Goal: Transaction & Acquisition: Purchase product/service

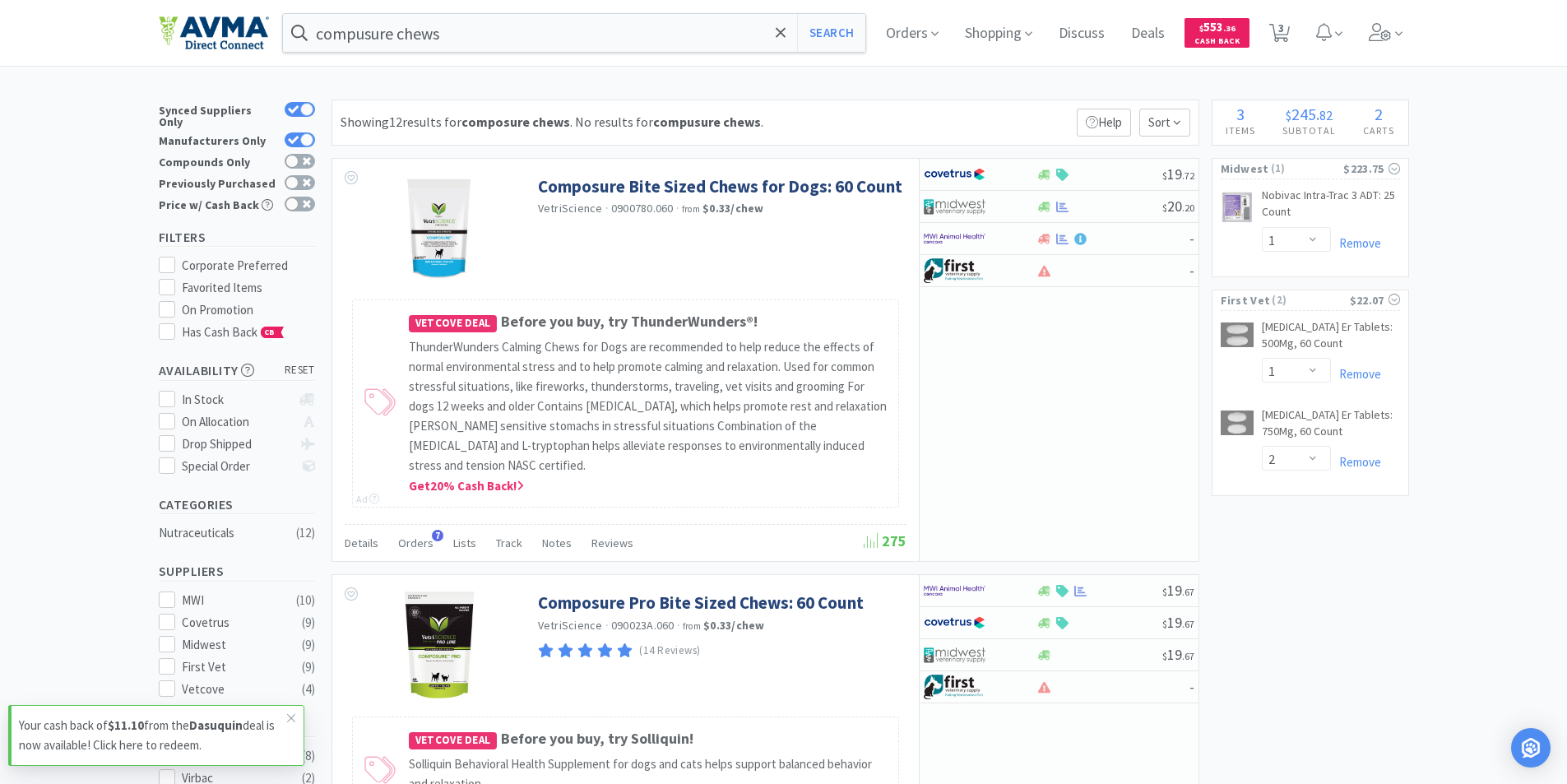
select select "1"
select select "2"
click at [432, 31] on input "compusure chews" at bounding box center [574, 32] width 583 height 38
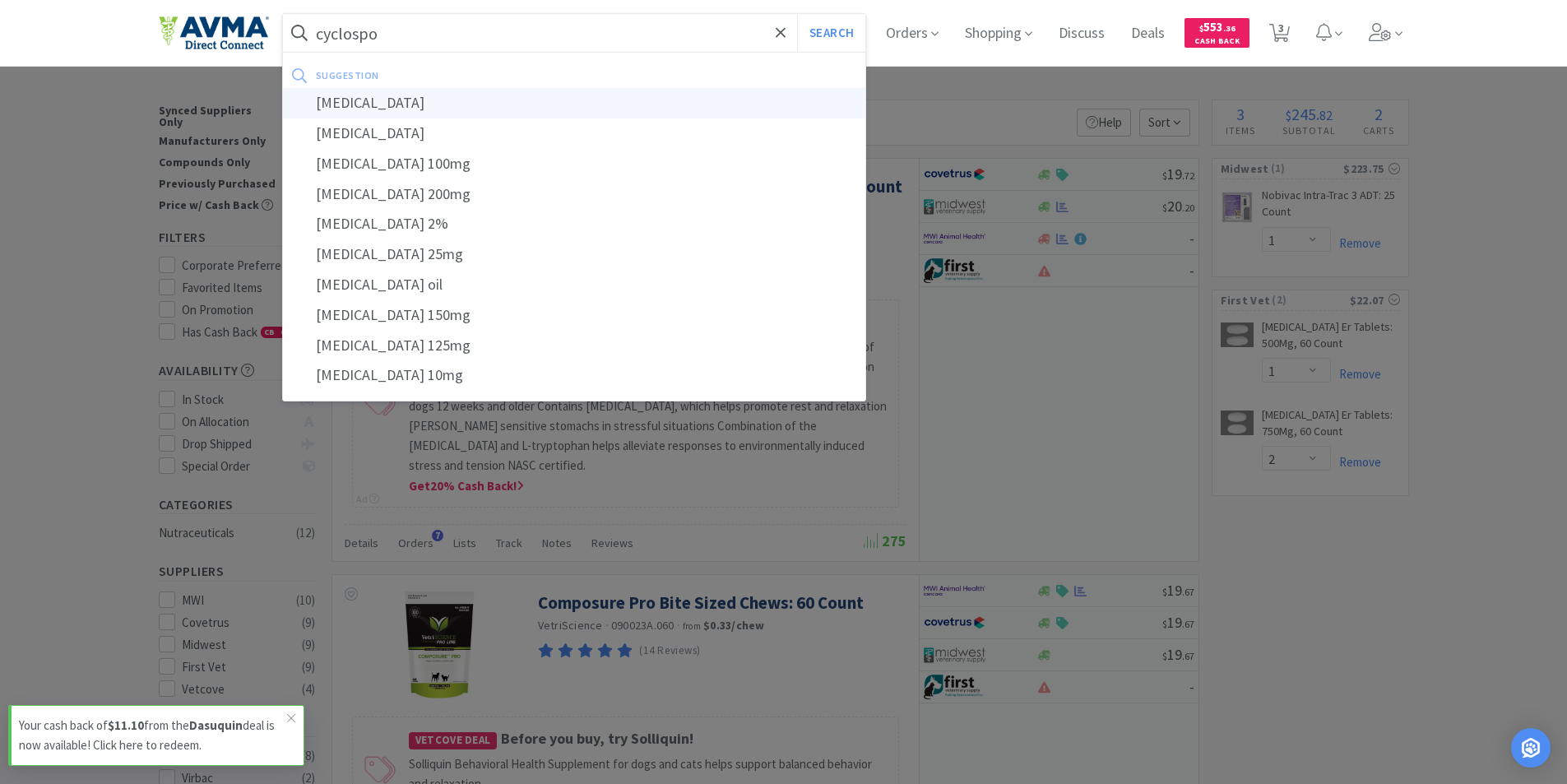
click at [375, 101] on div "[MEDICAL_DATA]" at bounding box center [574, 103] width 583 height 31
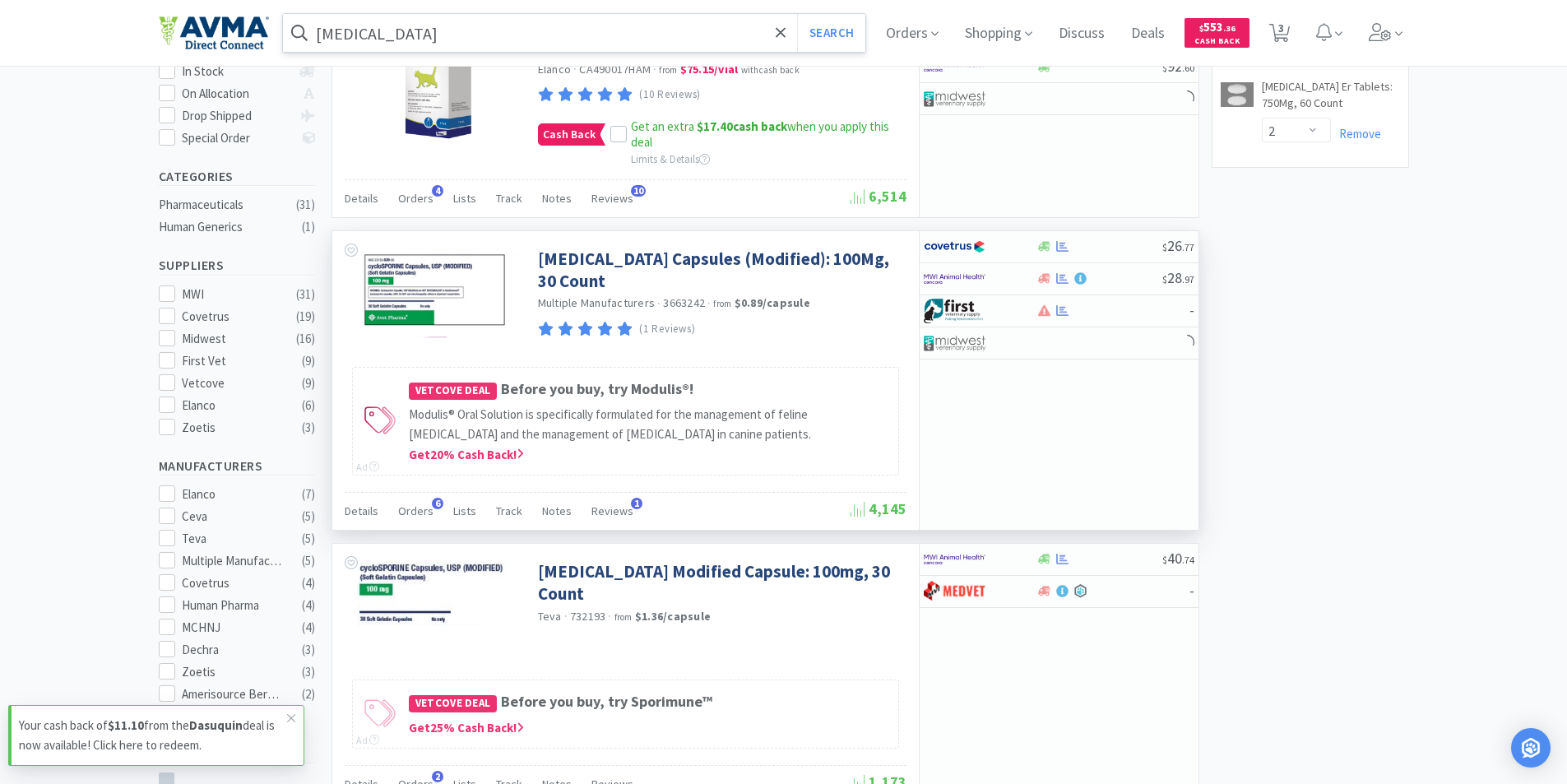
scroll to position [329, 0]
click at [428, 26] on input "[MEDICAL_DATA]" at bounding box center [574, 32] width 583 height 38
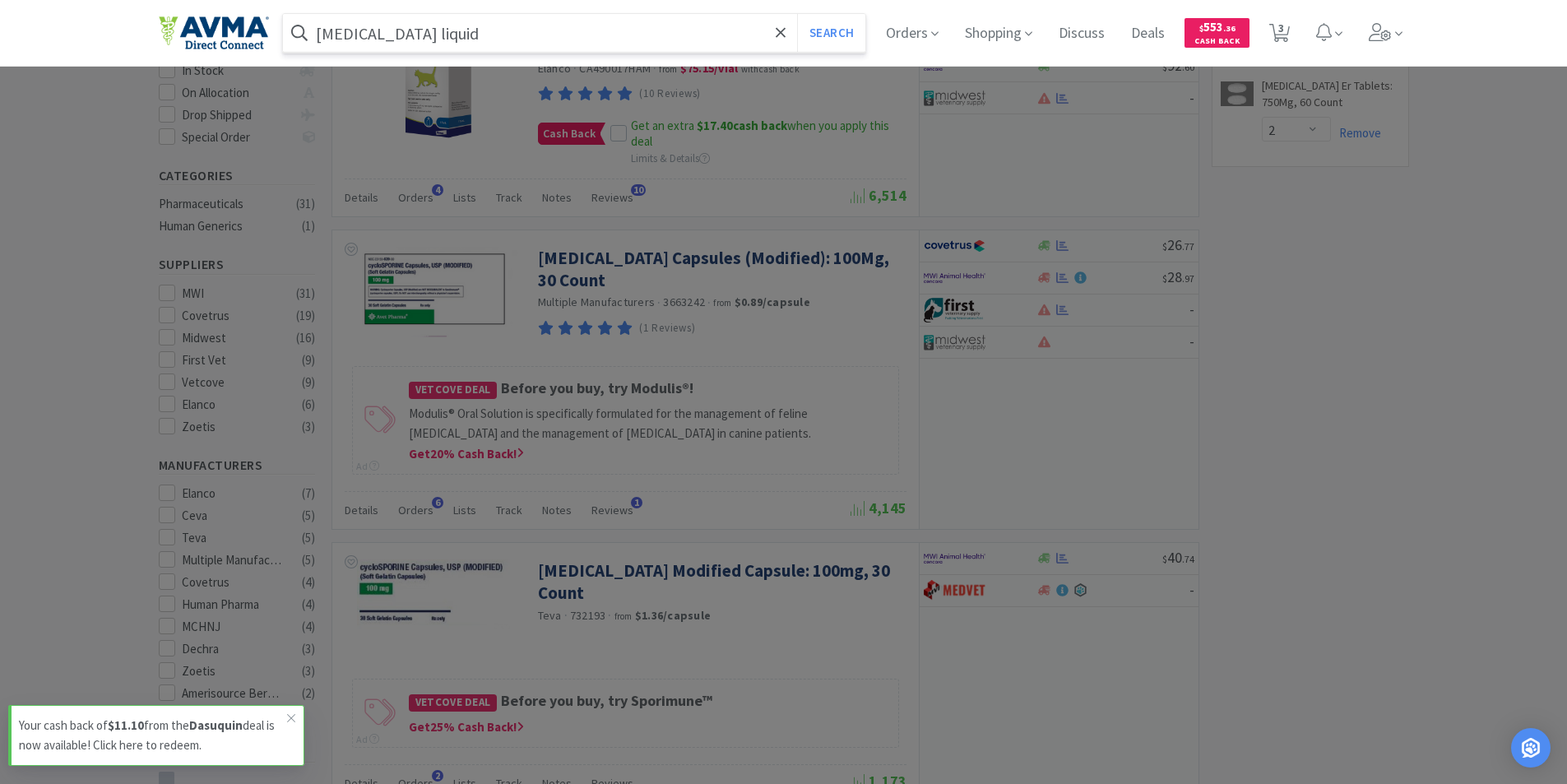
type input "[MEDICAL_DATA] liquid"
click at [797, 14] on button "Search" at bounding box center [831, 32] width 68 height 38
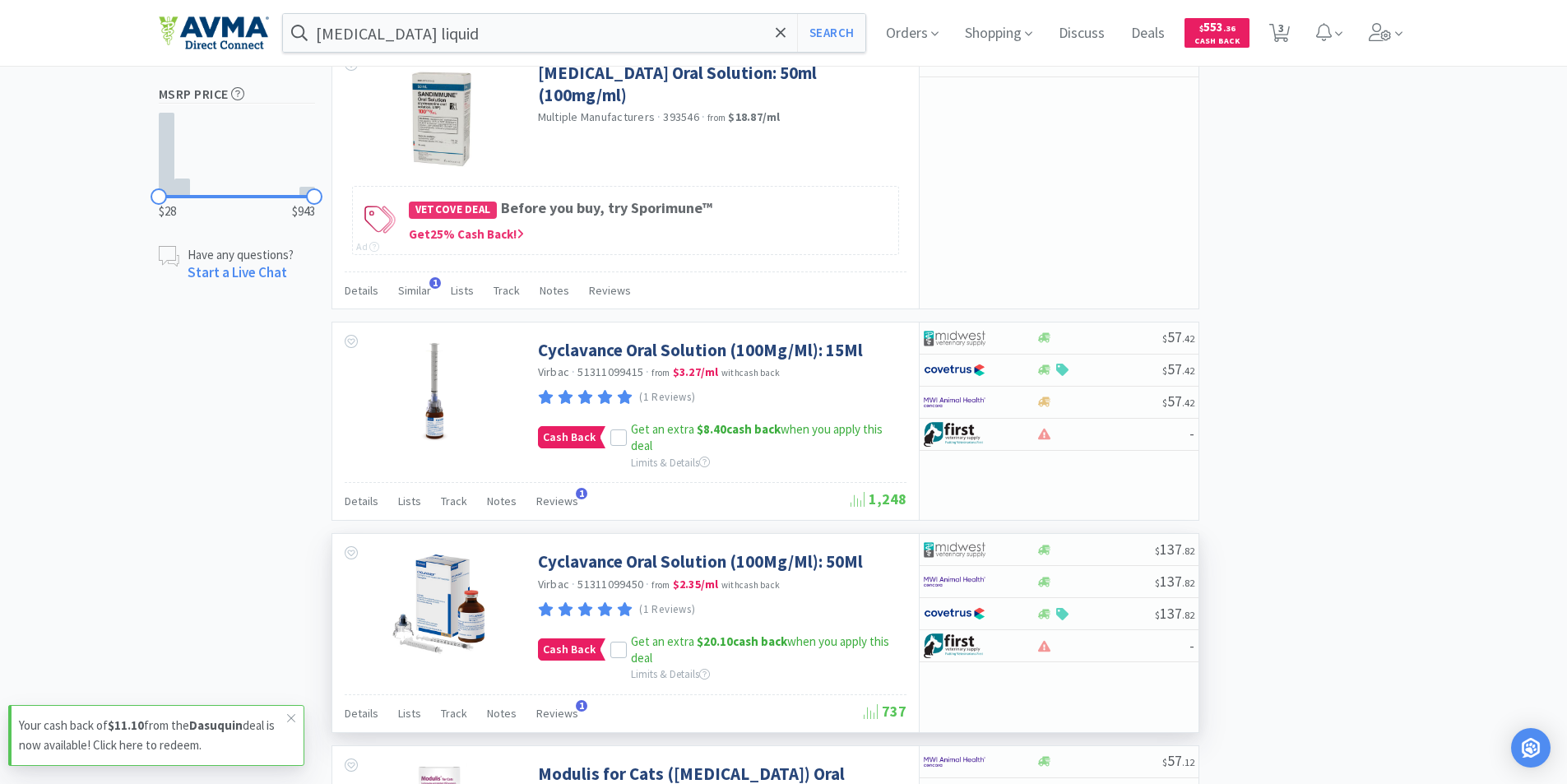
scroll to position [987, 0]
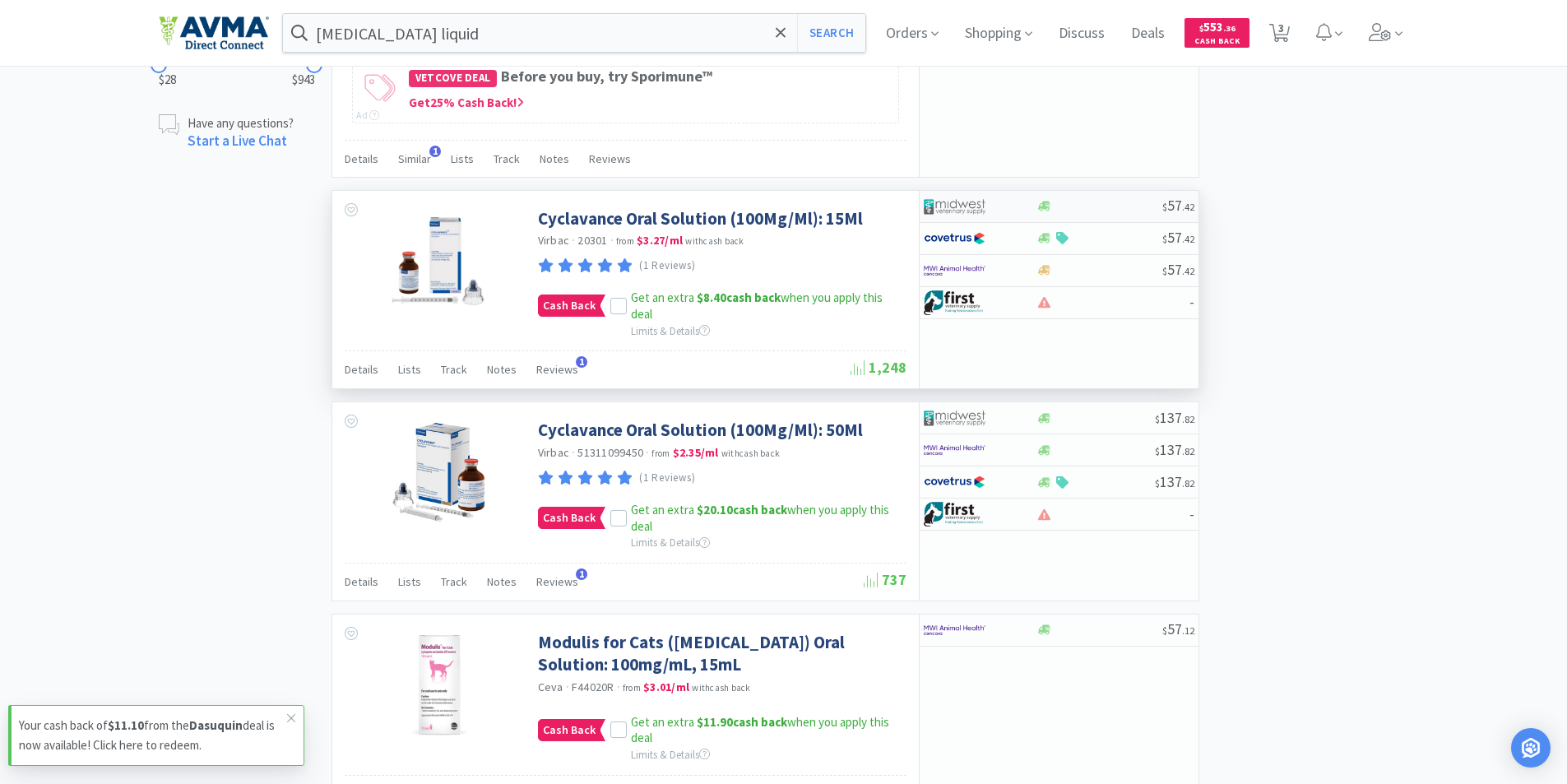
click at [947, 204] on img at bounding box center [954, 206] width 61 height 25
select select "1"
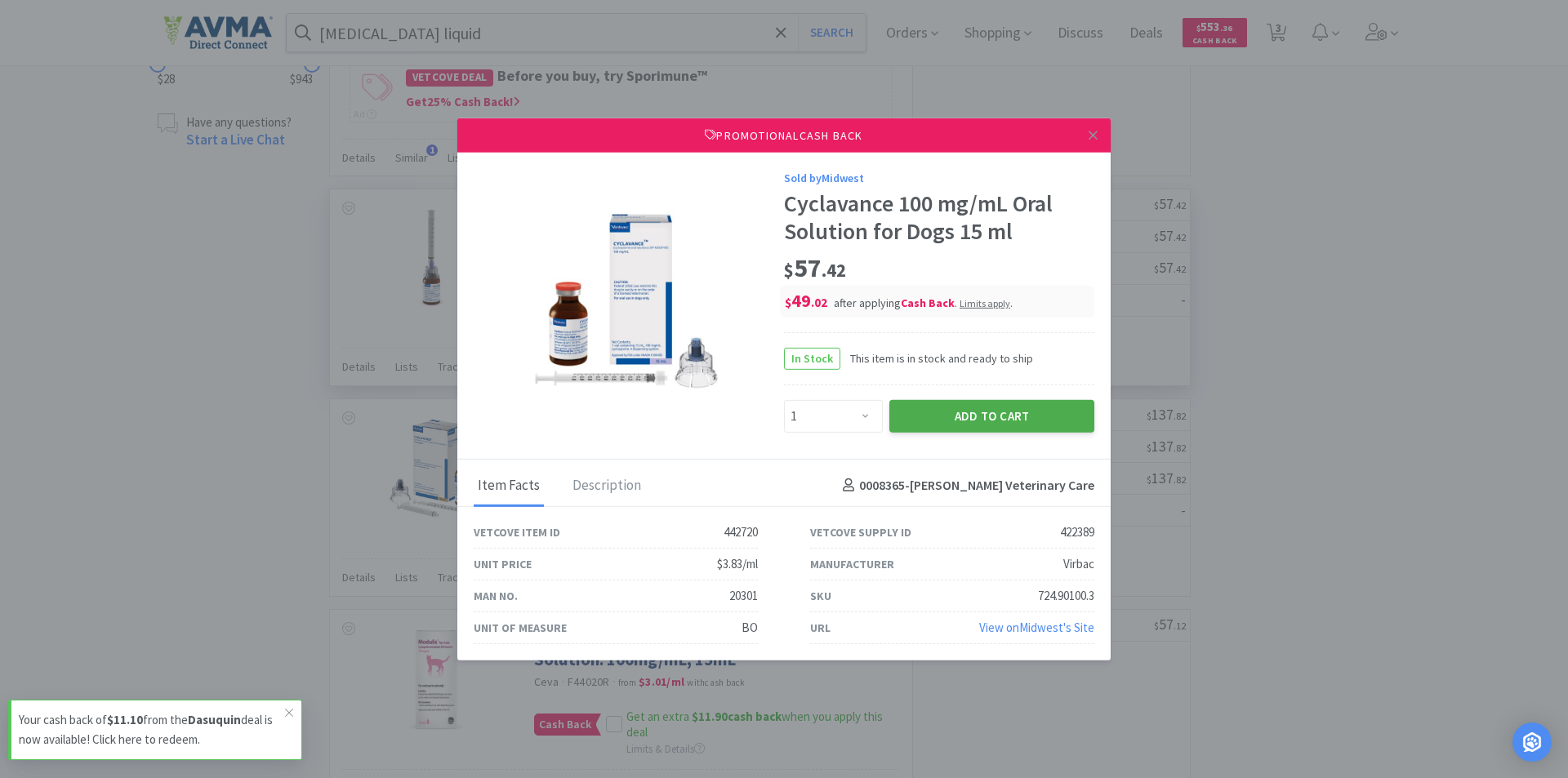
click at [962, 411] on button "Add to Cart" at bounding box center [992, 415] width 205 height 33
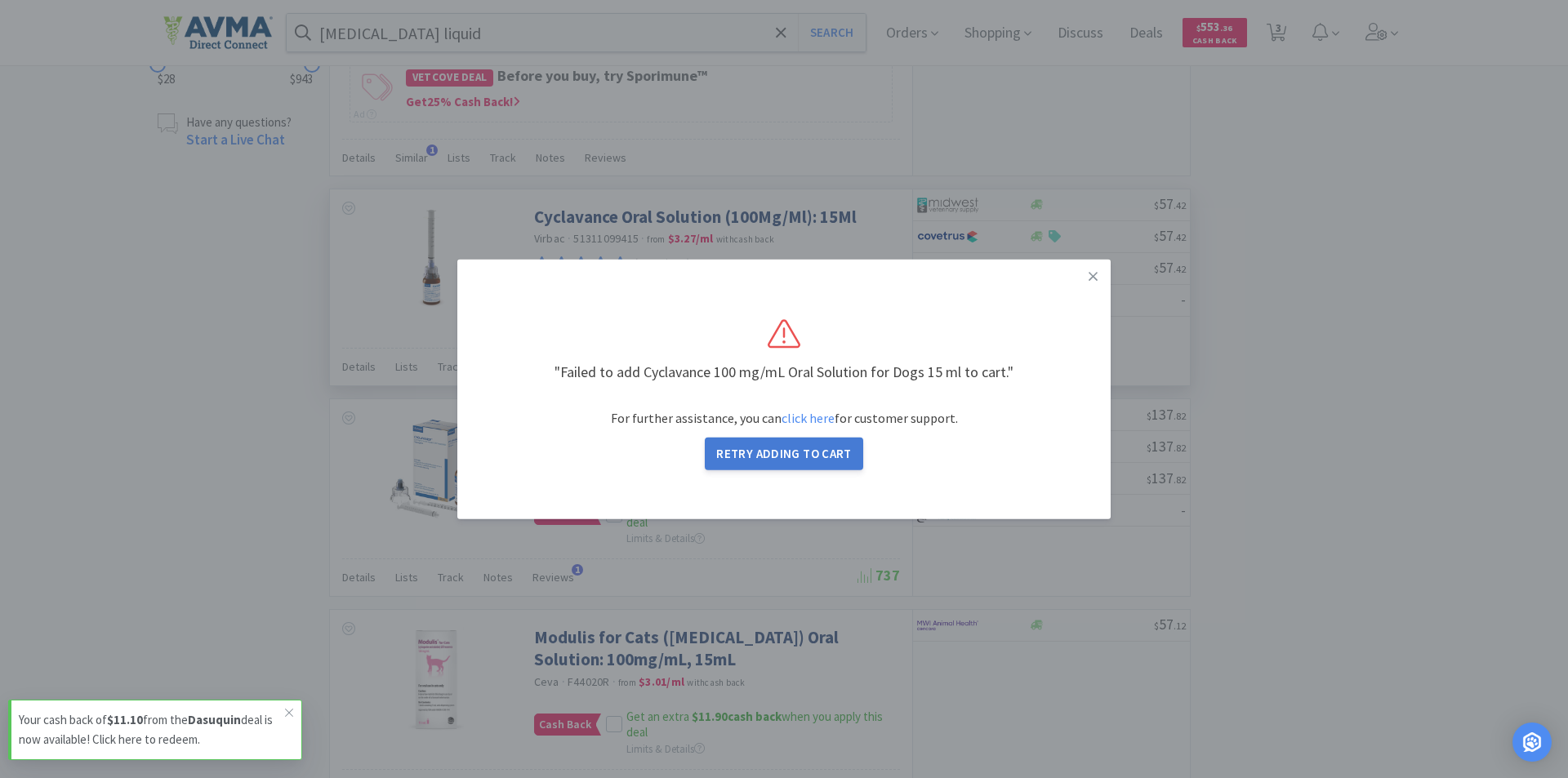
click at [740, 456] on button "Retry Adding to Cart" at bounding box center [784, 454] width 158 height 33
select select "1"
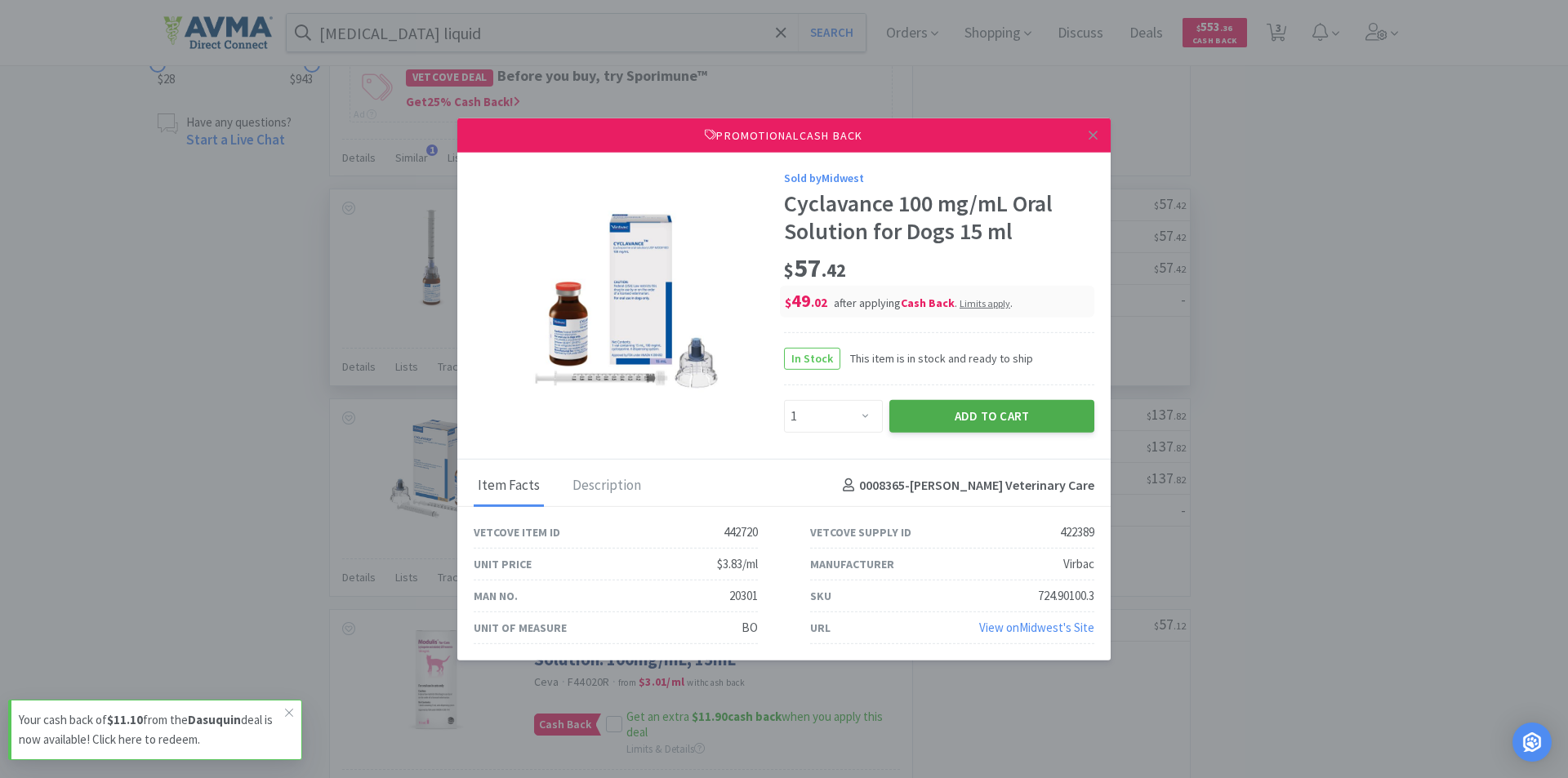
click at [981, 412] on button "Add to Cart" at bounding box center [992, 415] width 205 height 33
select select "1"
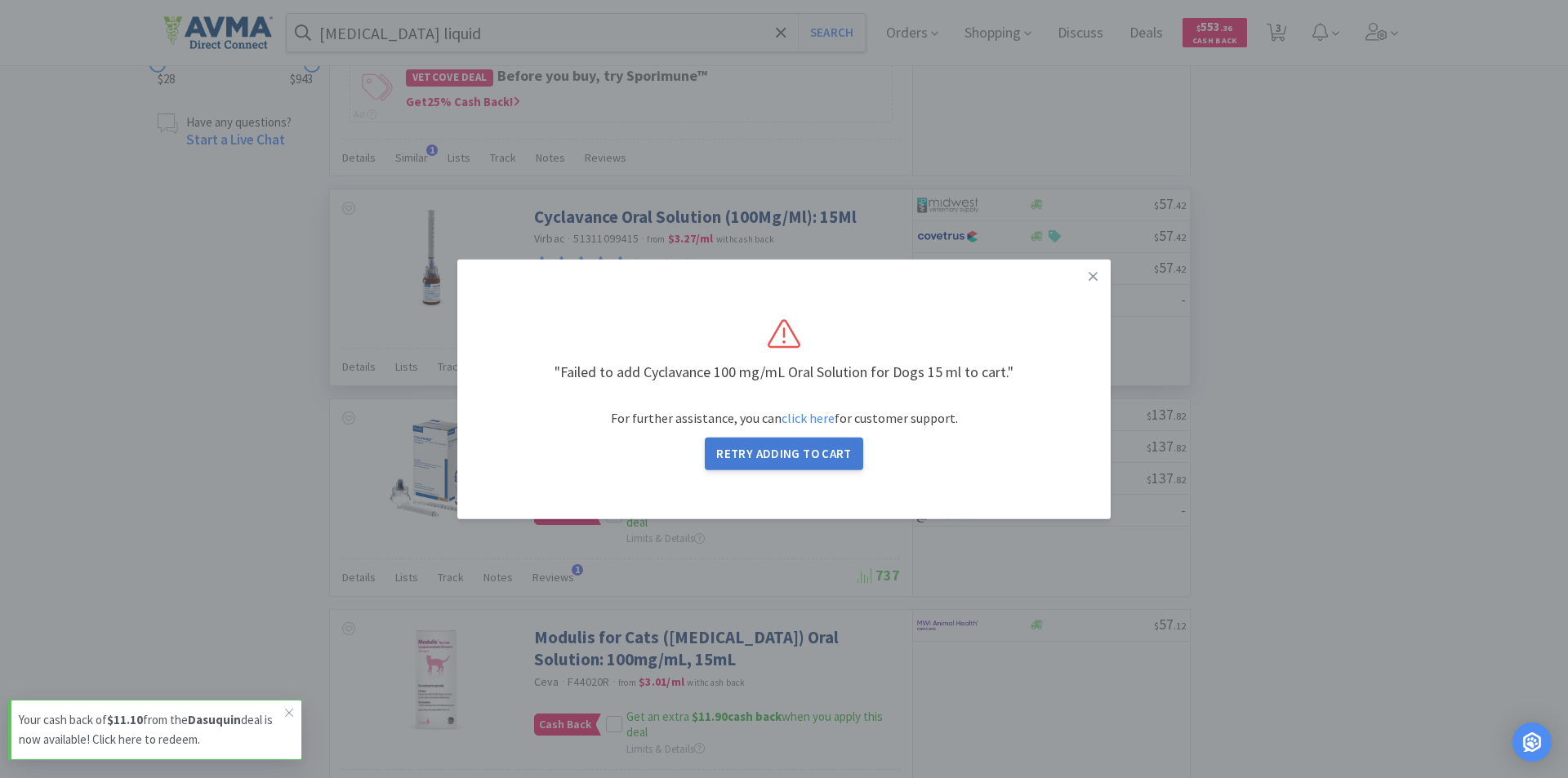
click at [776, 447] on button "Retry Adding to Cart" at bounding box center [784, 454] width 158 height 33
select select "1"
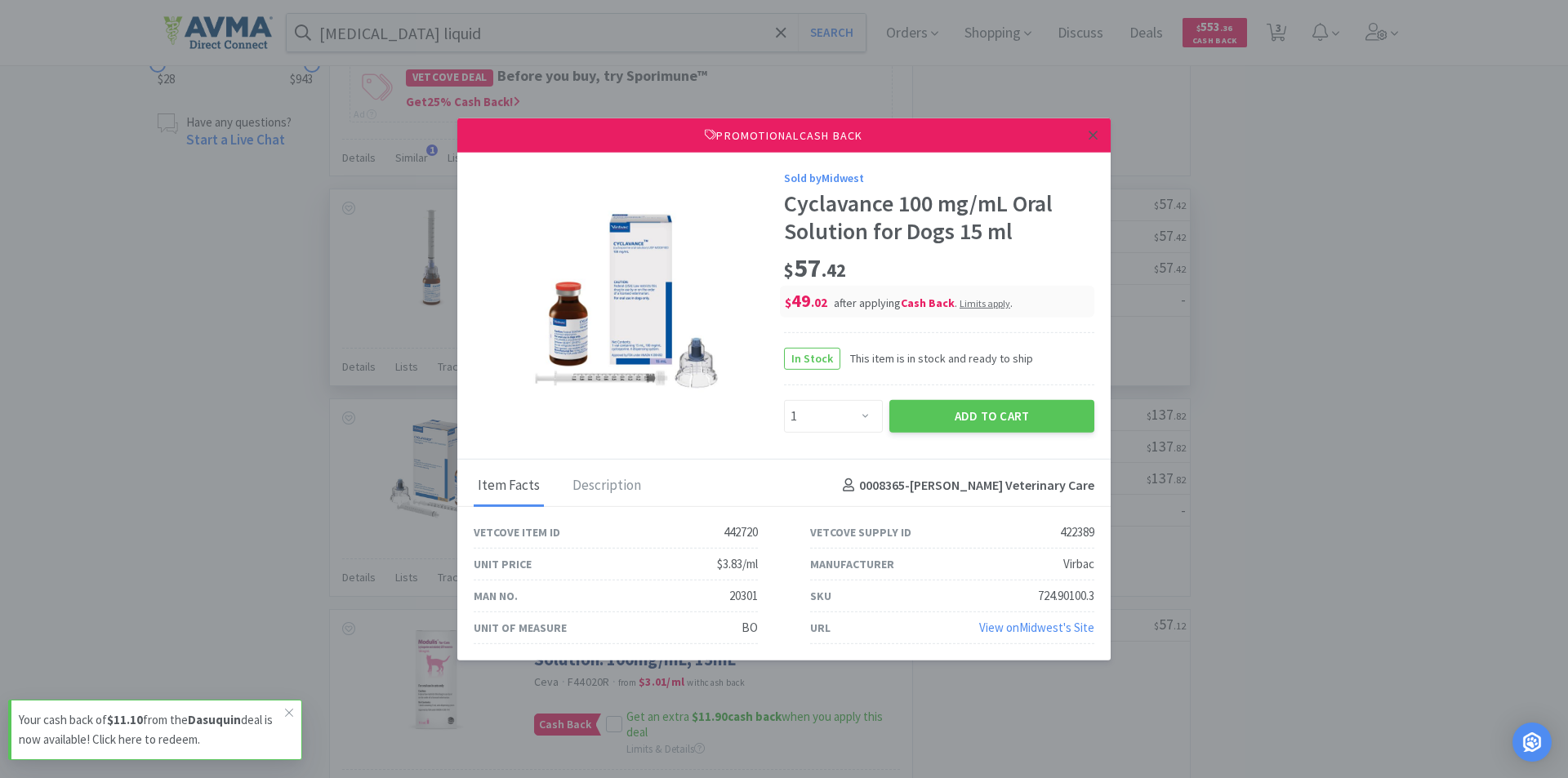
click at [1094, 134] on icon at bounding box center [1093, 135] width 9 height 9
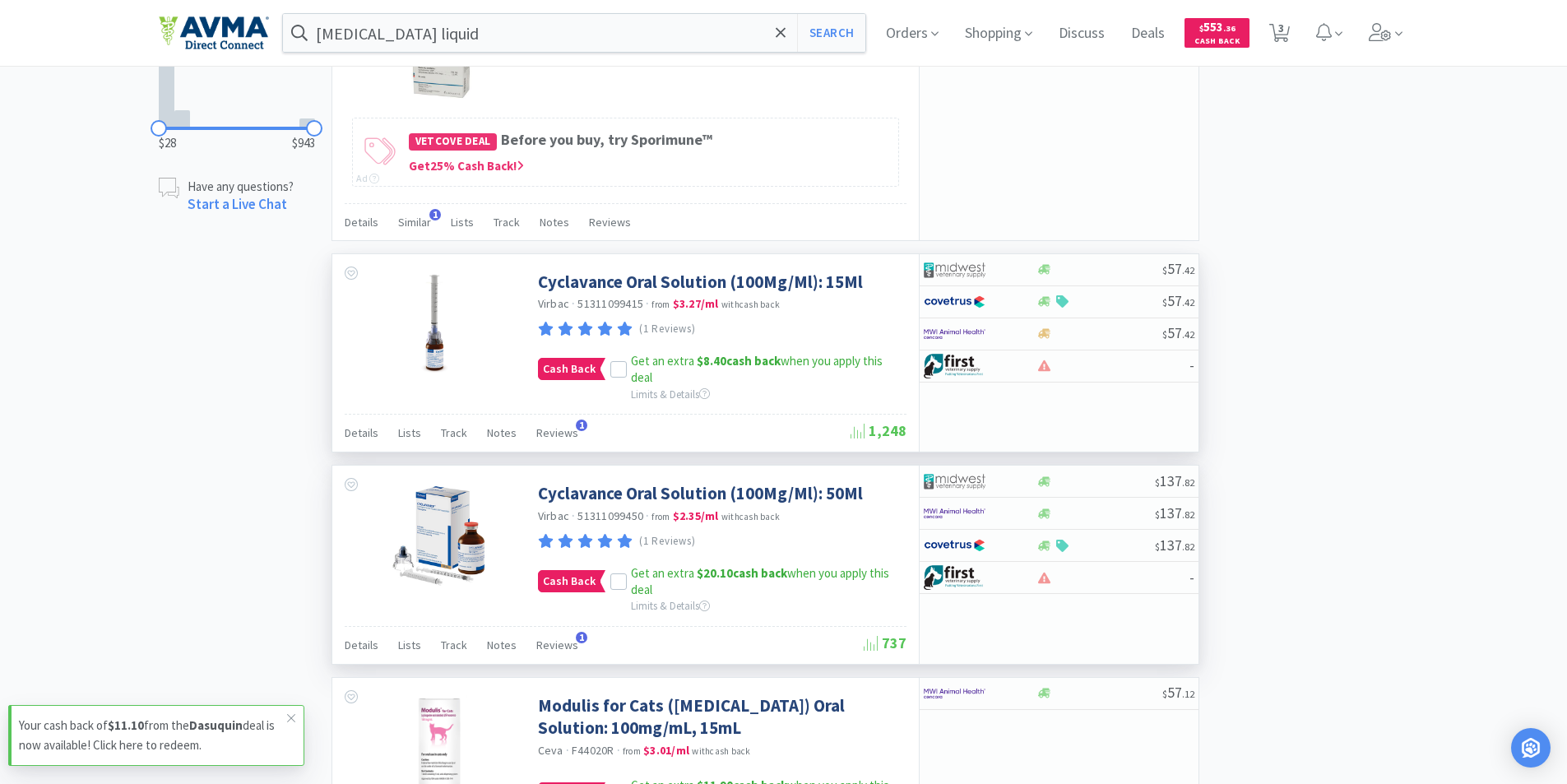
scroll to position [904, 0]
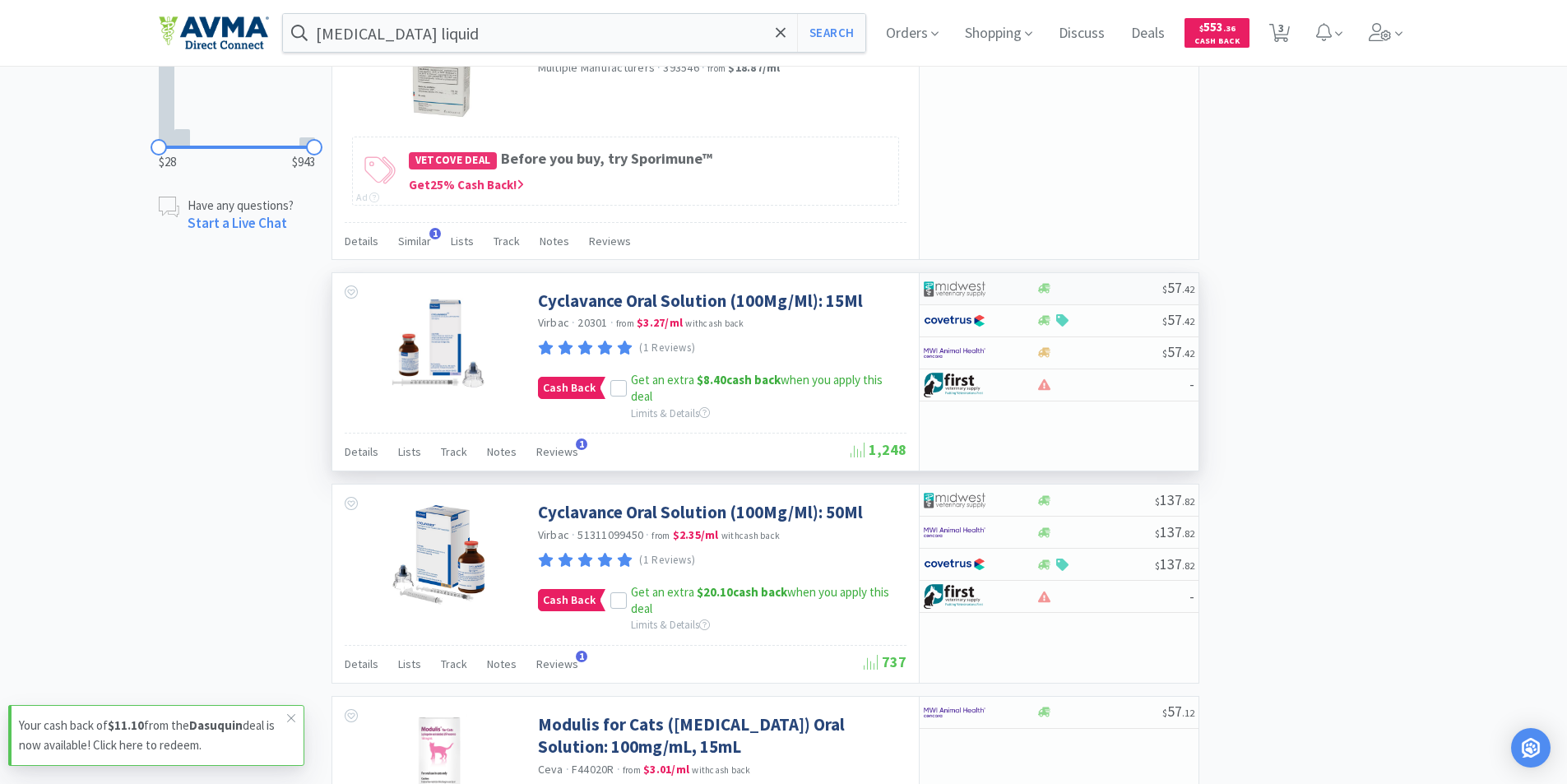
click at [965, 284] on img at bounding box center [954, 288] width 61 height 25
select select "1"
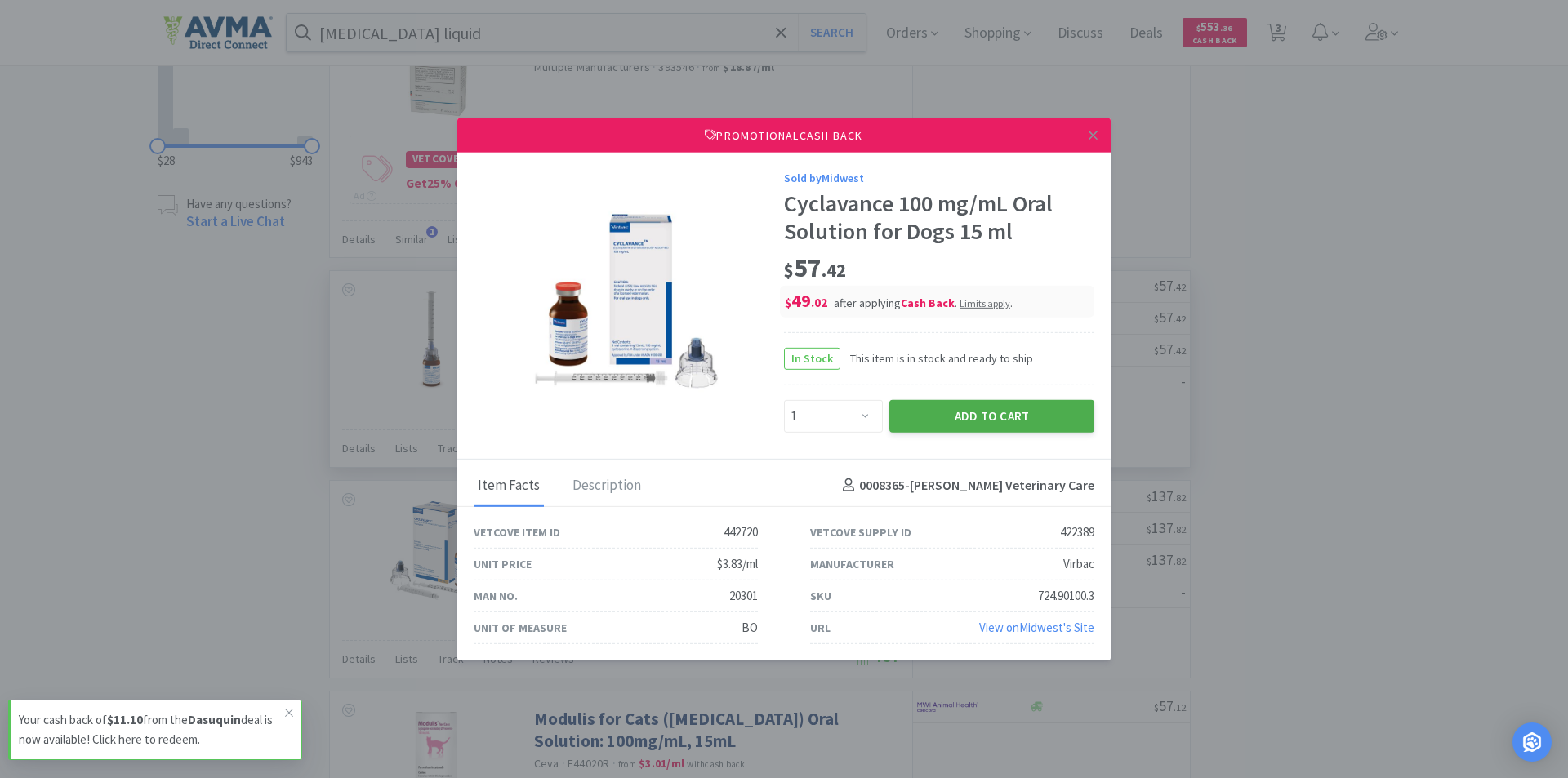
click at [969, 411] on button "Add to Cart" at bounding box center [992, 415] width 205 height 33
select select "1"
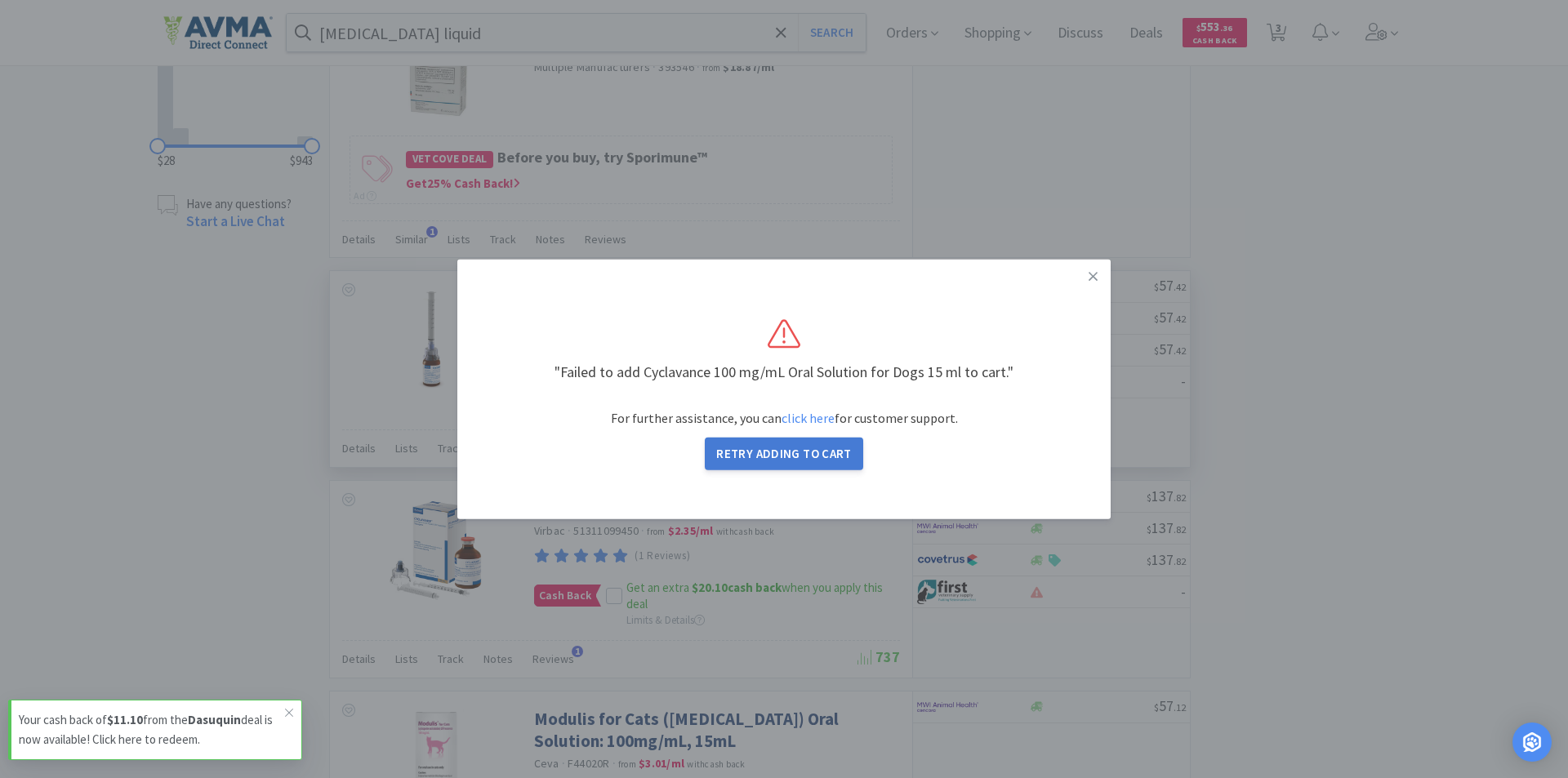
click at [790, 452] on button "Retry Adding to Cart" at bounding box center [784, 454] width 158 height 33
select select "1"
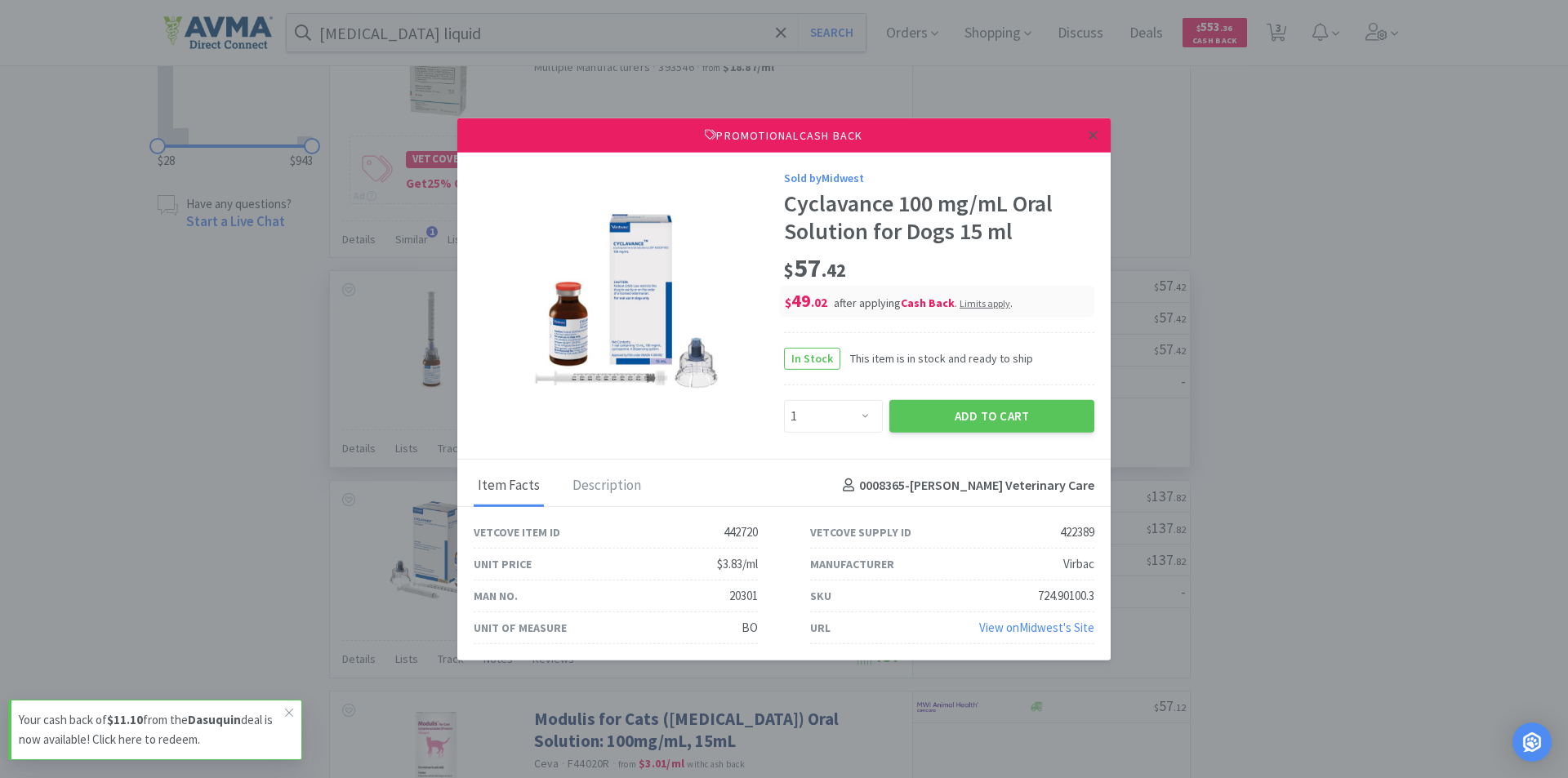
click at [1091, 135] on icon at bounding box center [1093, 134] width 9 height 14
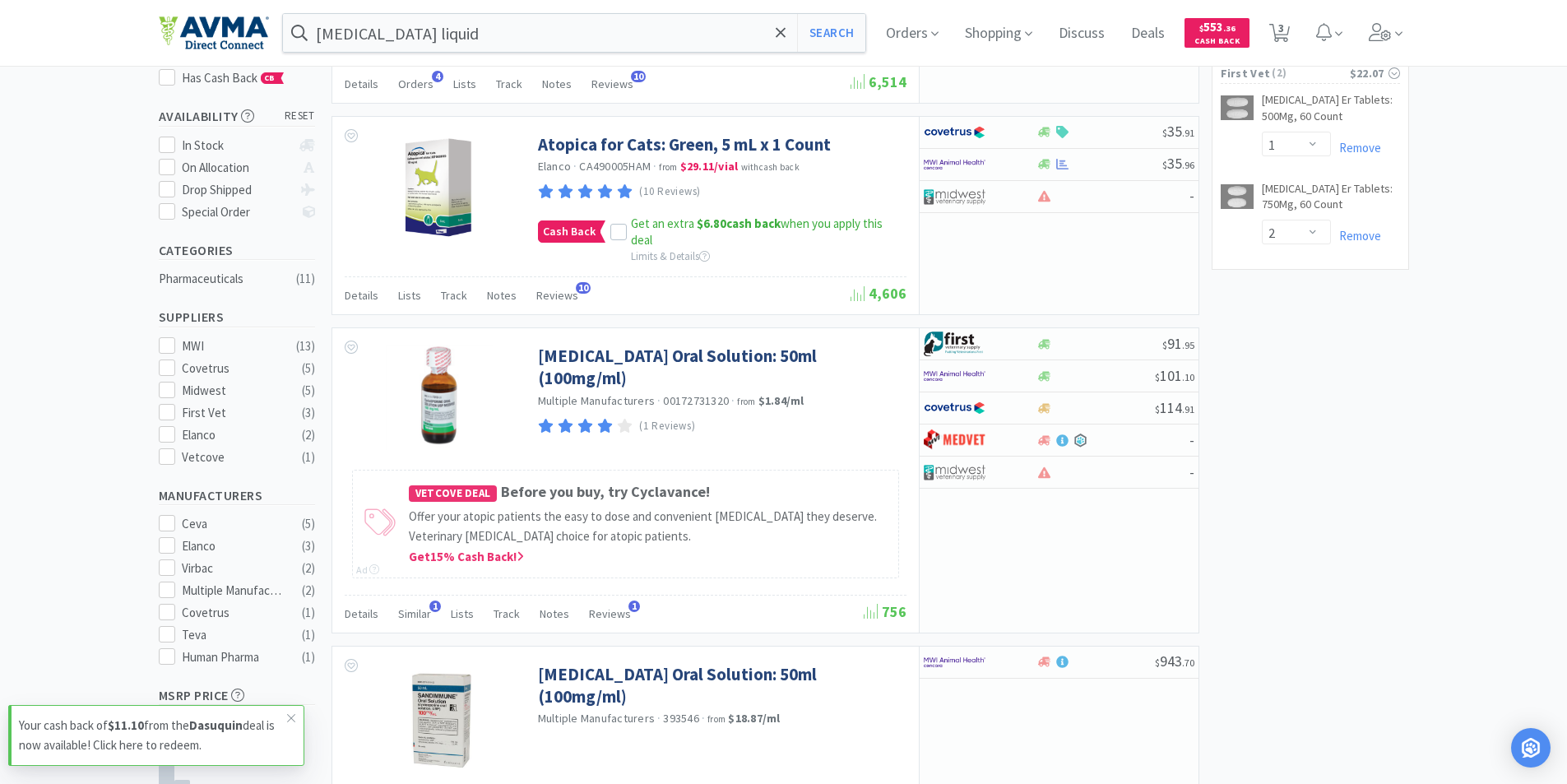
scroll to position [0, 0]
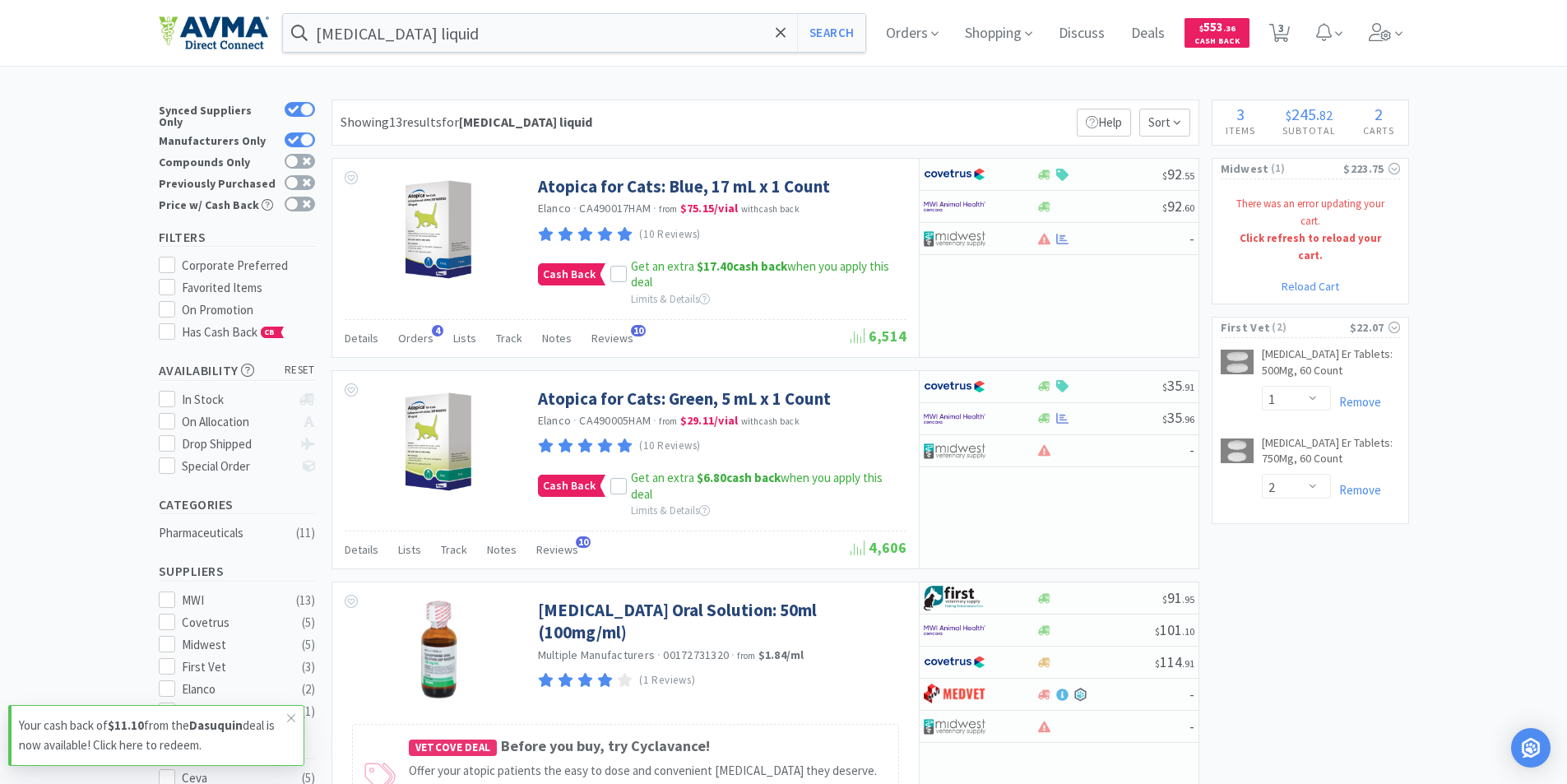
click at [1306, 279] on link "Reload Cart" at bounding box center [1310, 286] width 57 height 15
select select "1"
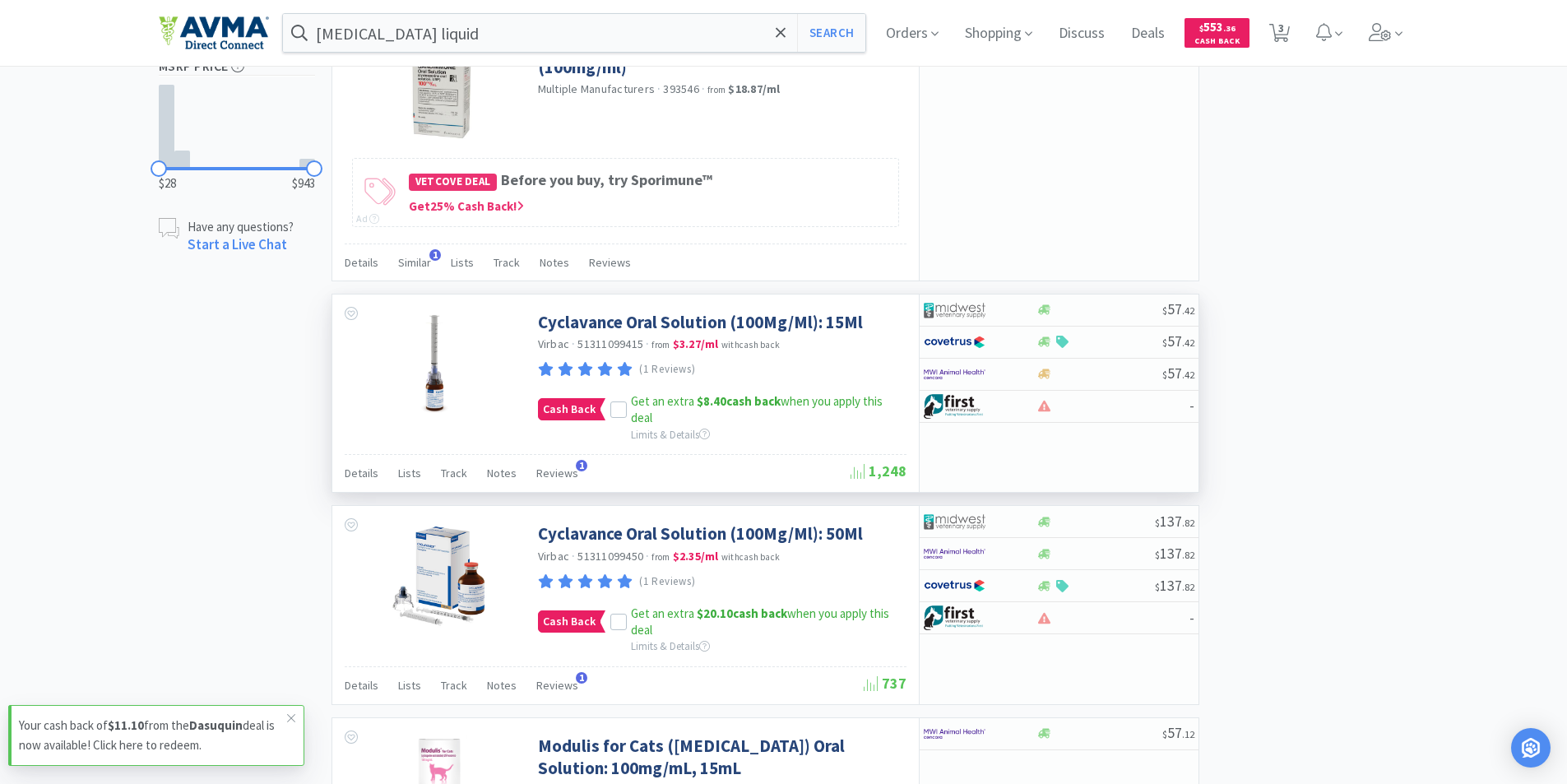
scroll to position [987, 0]
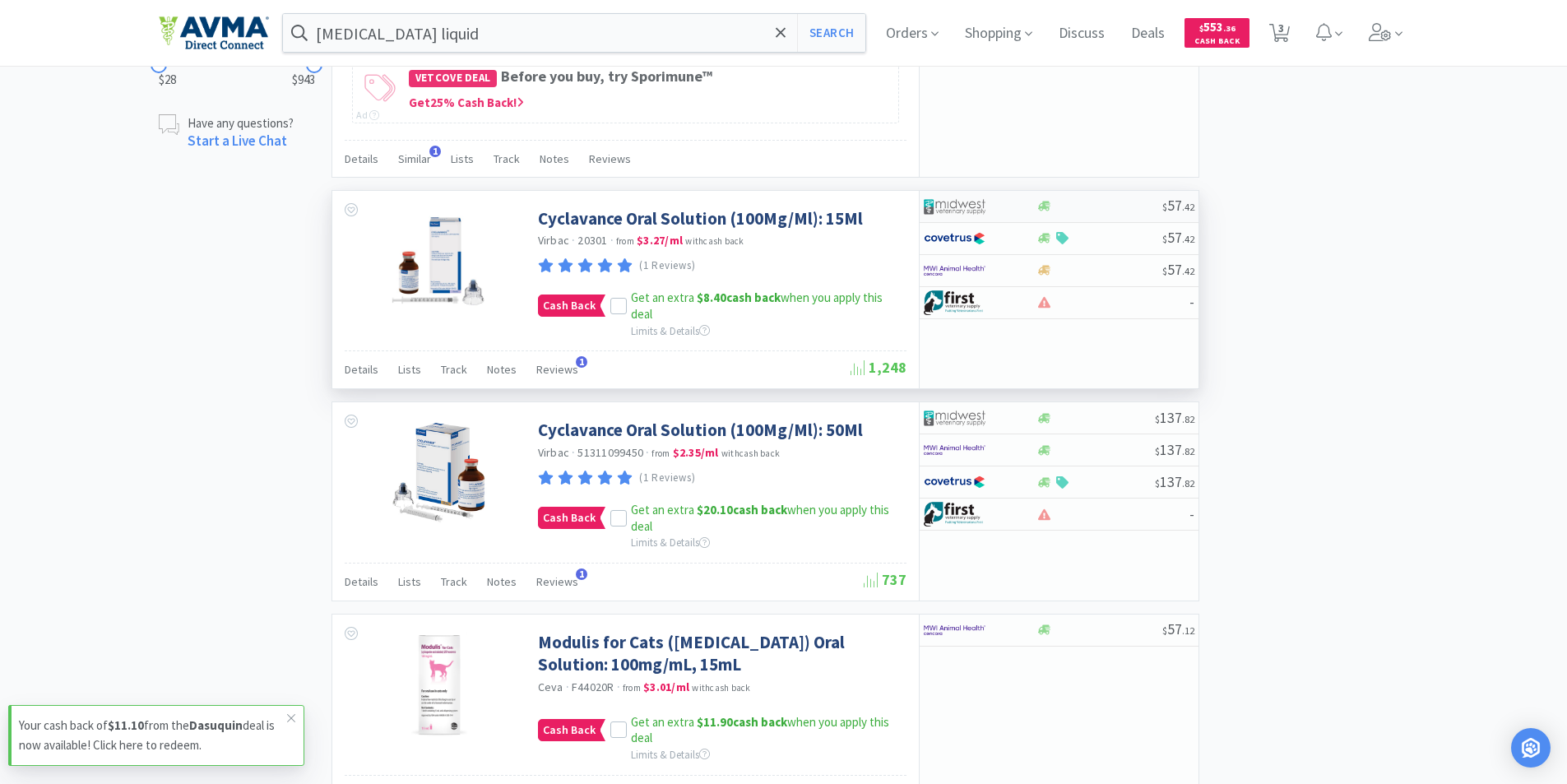
click at [951, 200] on img at bounding box center [954, 206] width 61 height 25
select select "1"
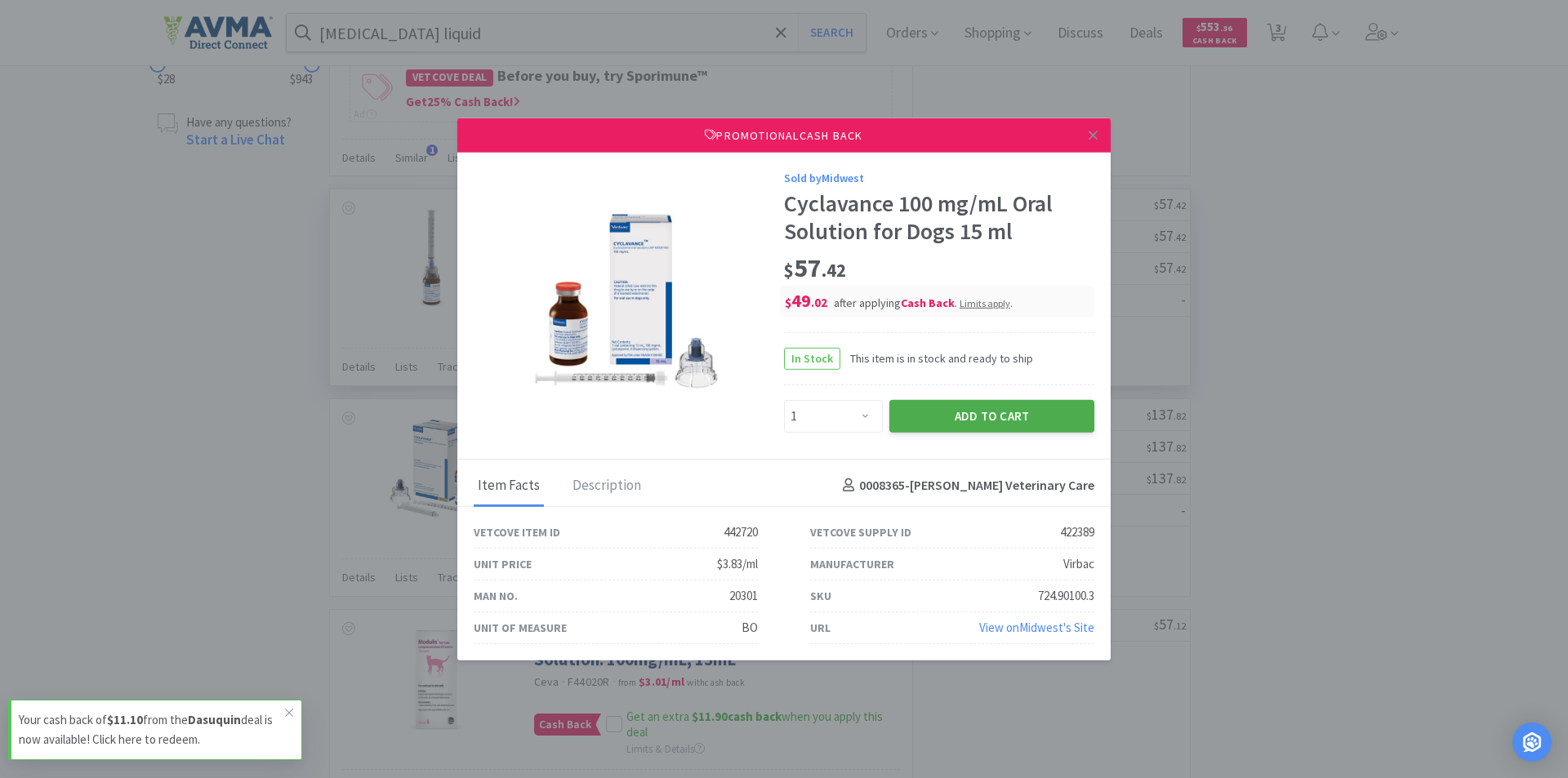
click at [945, 409] on button "Add to Cart" at bounding box center [992, 415] width 205 height 33
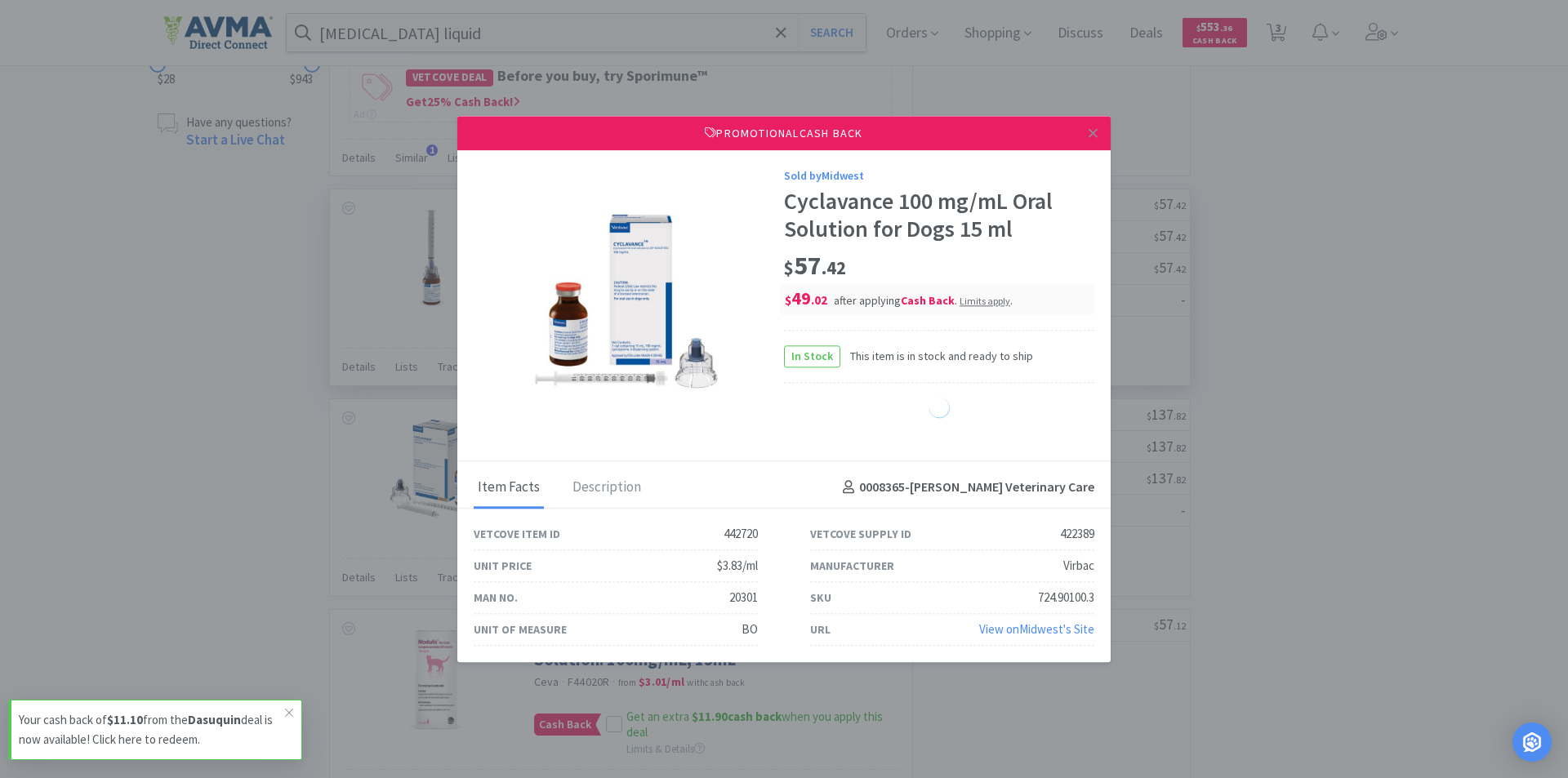
select select "1"
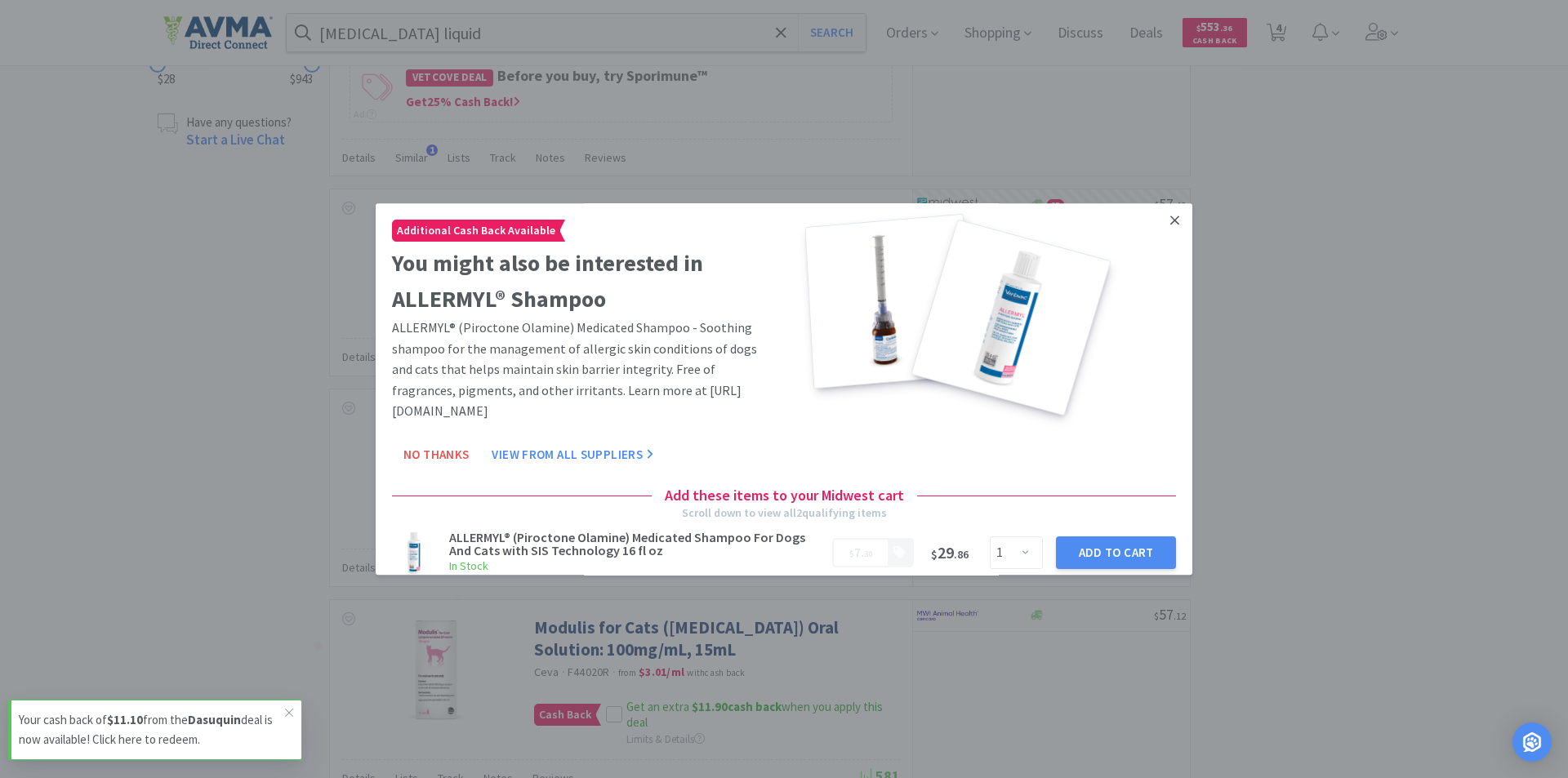
click at [1170, 216] on icon at bounding box center [1174, 219] width 9 height 9
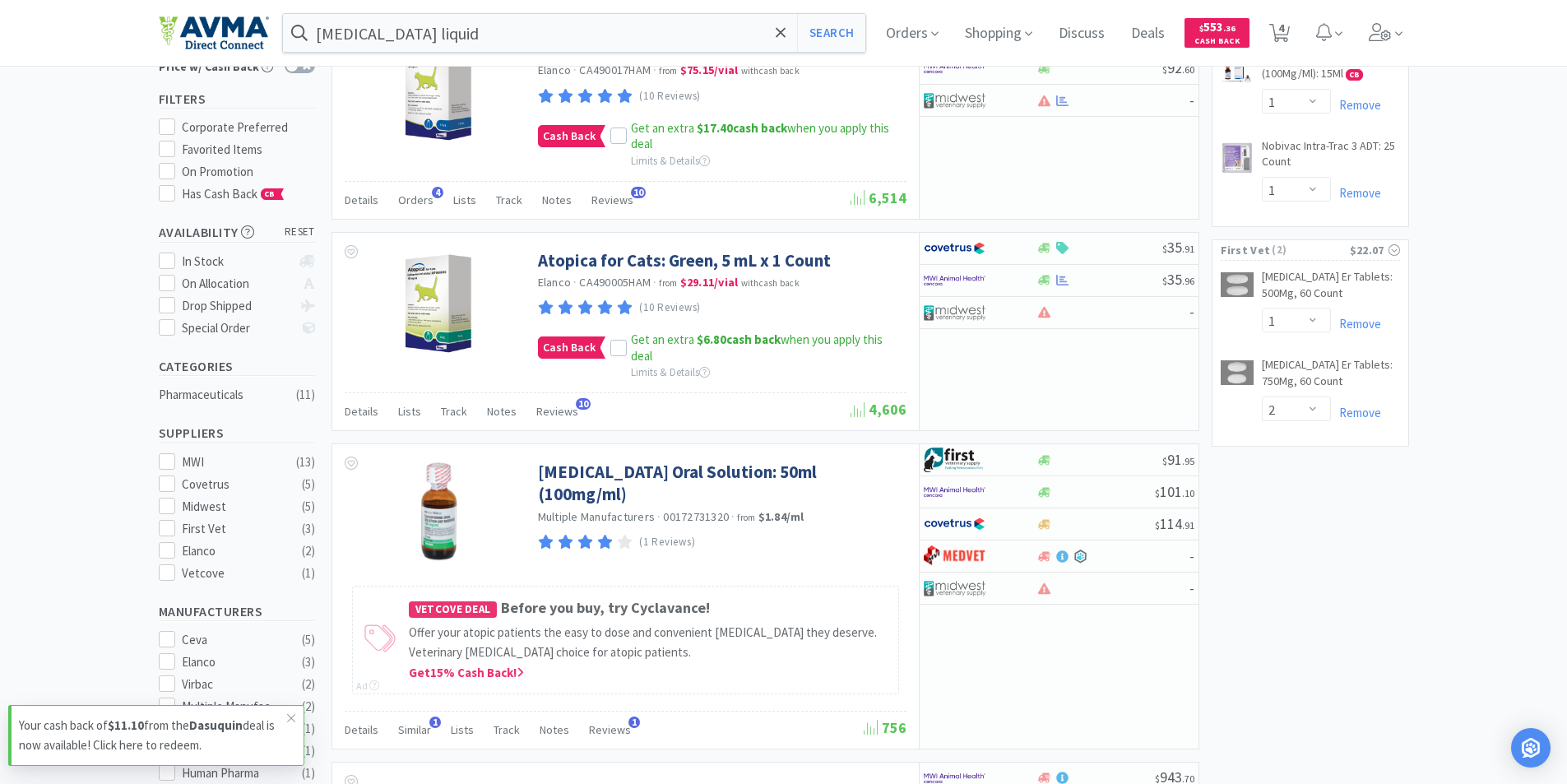
scroll to position [0, 0]
